Goal: Use online tool/utility: Utilize a website feature to perform a specific function

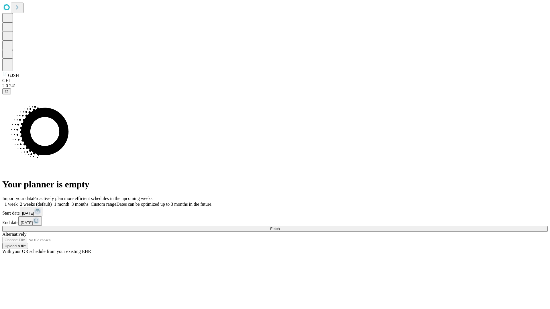
click at [69, 202] on label "1 month" at bounding box center [60, 204] width 17 height 5
click at [279, 227] on span "Fetch" at bounding box center [274, 229] width 9 height 4
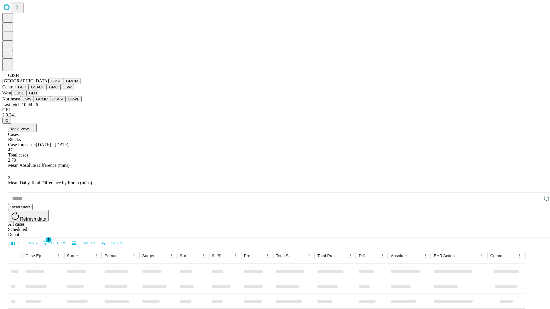
click at [64, 84] on button "GMCM" at bounding box center [72, 81] width 17 height 6
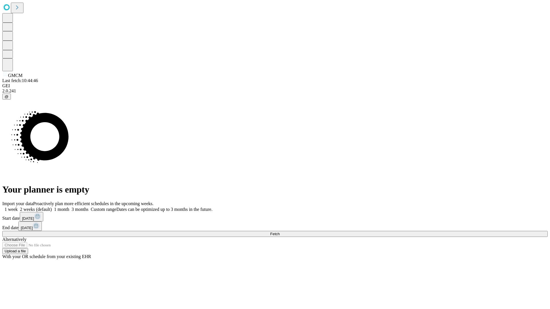
click at [69, 207] on label "1 month" at bounding box center [60, 209] width 17 height 5
click at [279, 232] on span "Fetch" at bounding box center [274, 234] width 9 height 4
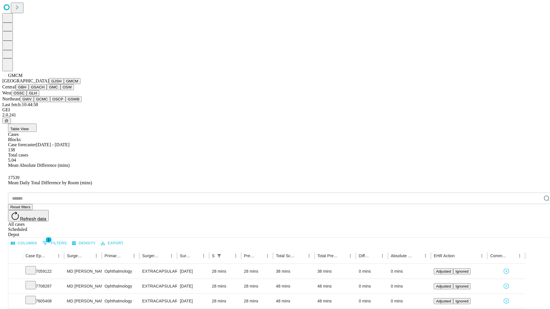
click at [29, 90] on button "GBH" at bounding box center [22, 87] width 13 height 6
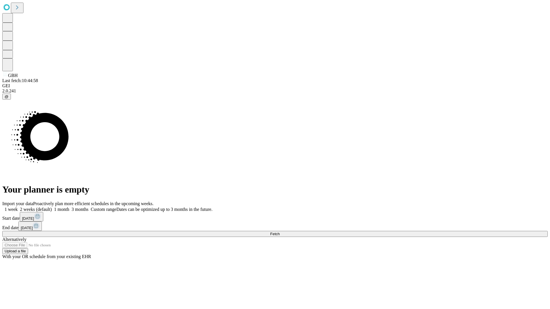
click at [69, 207] on label "1 month" at bounding box center [60, 209] width 17 height 5
click at [279, 232] on span "Fetch" at bounding box center [274, 234] width 9 height 4
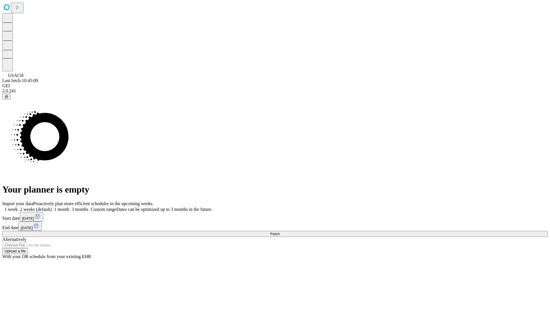
click at [69, 207] on label "1 month" at bounding box center [60, 209] width 17 height 5
click at [279, 232] on span "Fetch" at bounding box center [274, 234] width 9 height 4
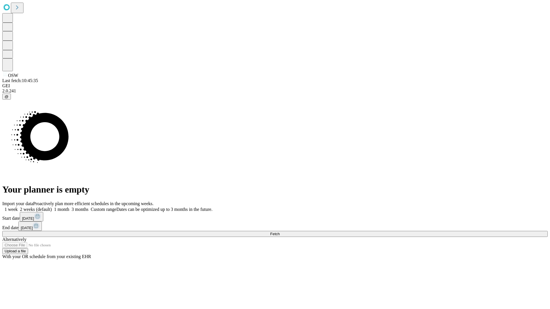
click at [279, 232] on span "Fetch" at bounding box center [274, 234] width 9 height 4
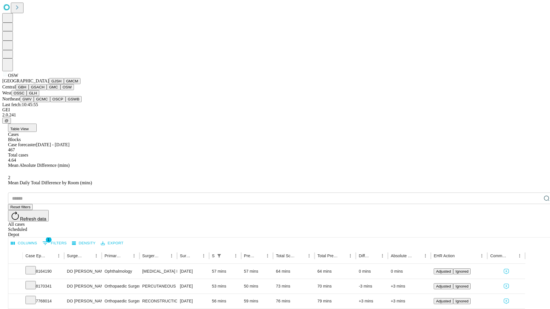
click at [27, 96] on button "OSSC" at bounding box center [18, 93] width 15 height 6
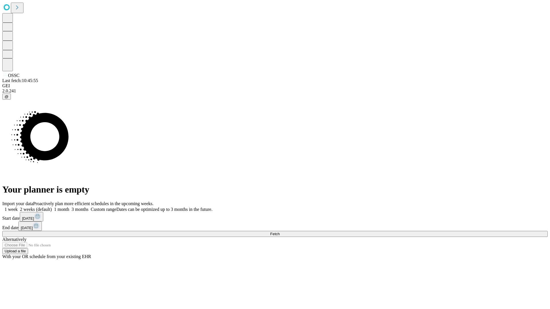
click at [69, 207] on label "1 month" at bounding box center [60, 209] width 17 height 5
click at [279, 232] on span "Fetch" at bounding box center [274, 234] width 9 height 4
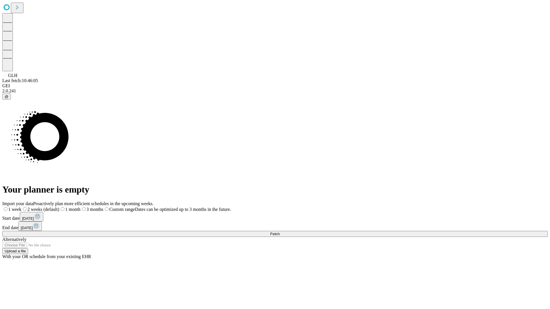
click at [279, 232] on span "Fetch" at bounding box center [274, 234] width 9 height 4
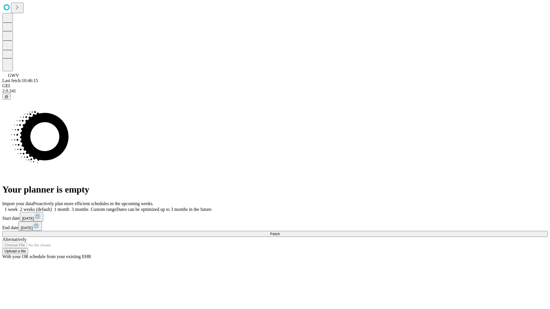
click at [69, 207] on label "1 month" at bounding box center [60, 209] width 17 height 5
click at [279, 232] on span "Fetch" at bounding box center [274, 234] width 9 height 4
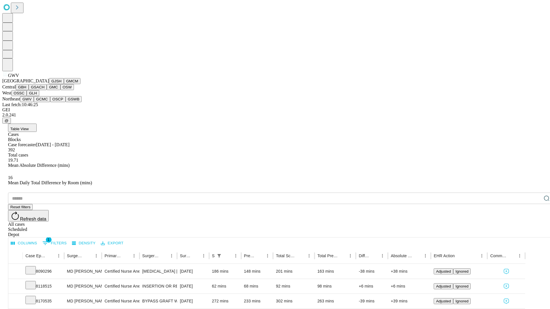
click at [44, 102] on button "GCMC" at bounding box center [42, 99] width 16 height 6
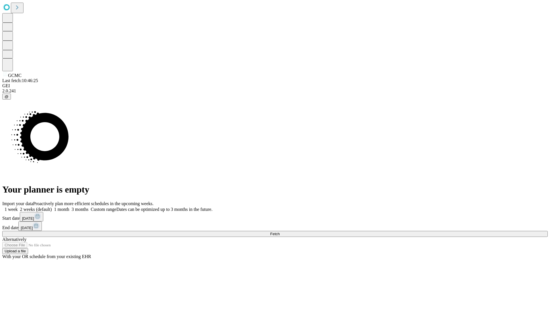
click at [69, 207] on label "1 month" at bounding box center [60, 209] width 17 height 5
click at [279, 232] on span "Fetch" at bounding box center [274, 234] width 9 height 4
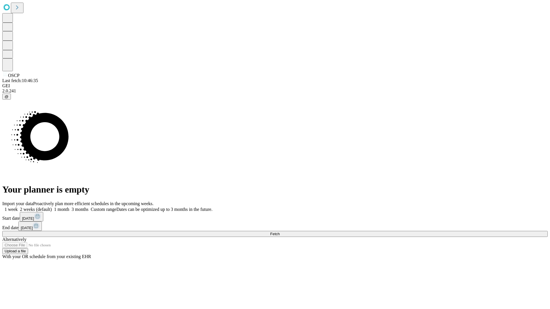
click at [69, 207] on label "1 month" at bounding box center [60, 209] width 17 height 5
click at [279, 232] on span "Fetch" at bounding box center [274, 234] width 9 height 4
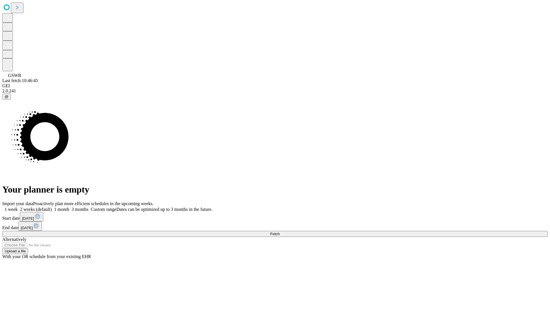
click at [69, 207] on label "1 month" at bounding box center [60, 209] width 17 height 5
click at [279, 232] on span "Fetch" at bounding box center [274, 234] width 9 height 4
